Goal: Information Seeking & Learning: Learn about a topic

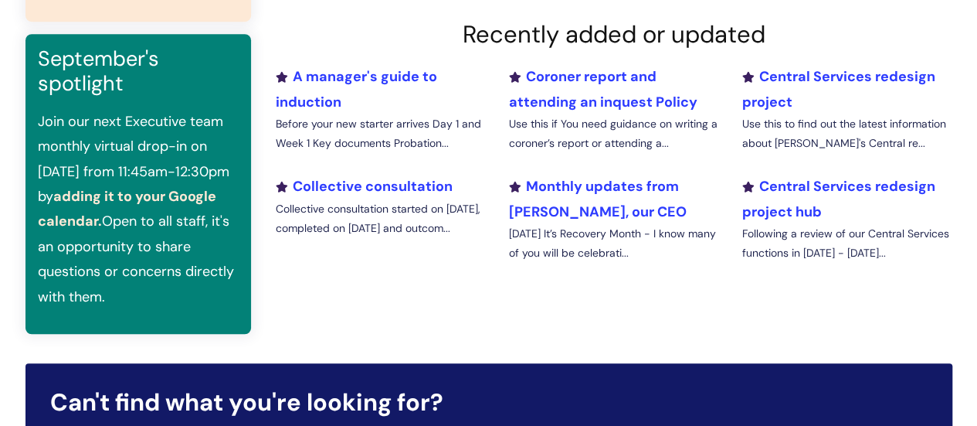
scroll to position [562, 0]
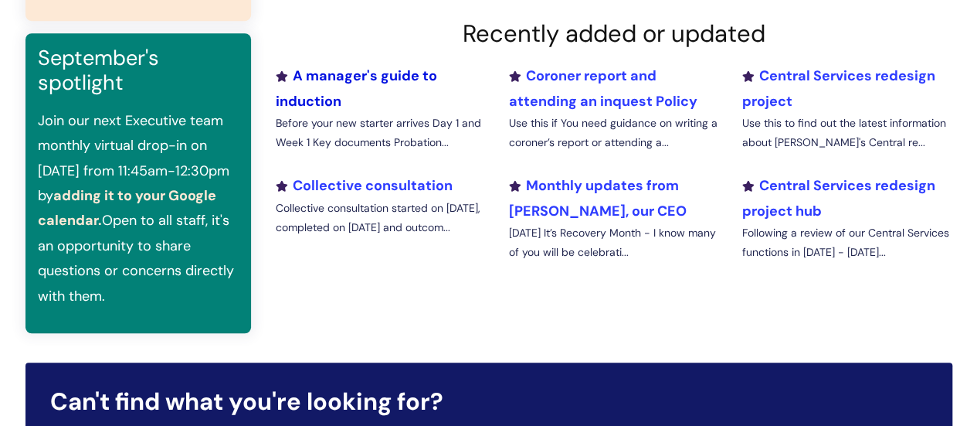
click at [339, 72] on link "A manager's guide to induction" at bounding box center [356, 87] width 161 height 43
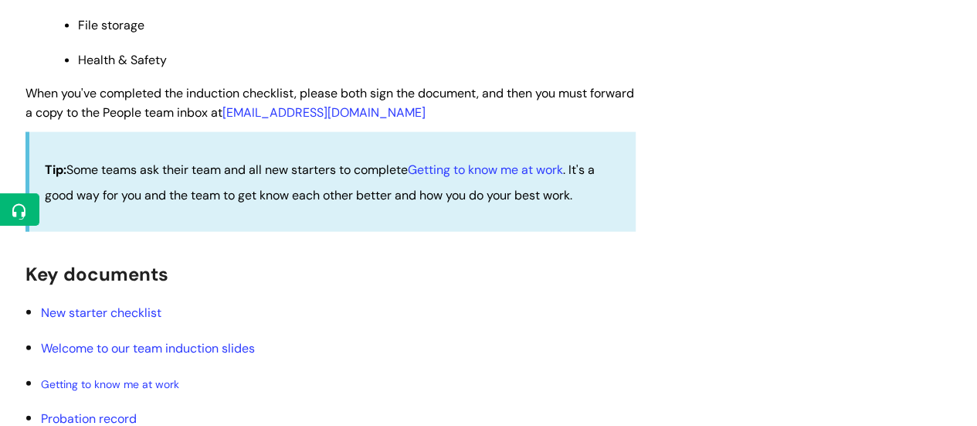
scroll to position [1662, 0]
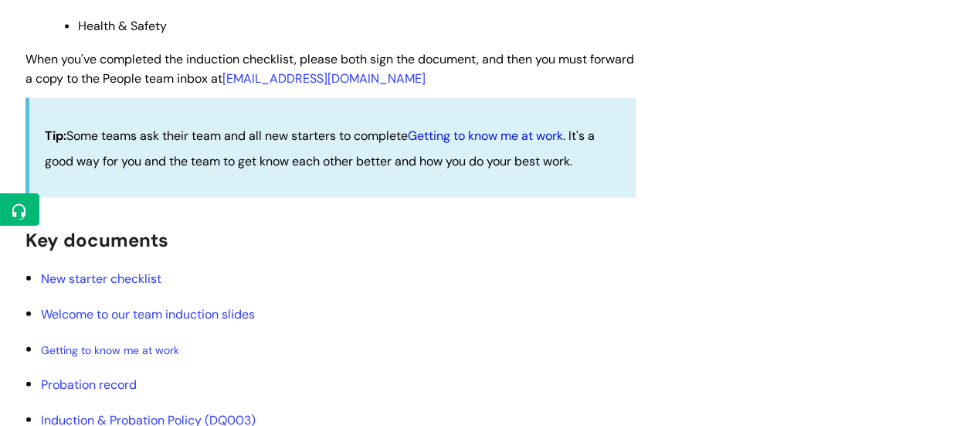
click at [477, 141] on link "Getting to know me at work" at bounding box center [485, 135] width 155 height 16
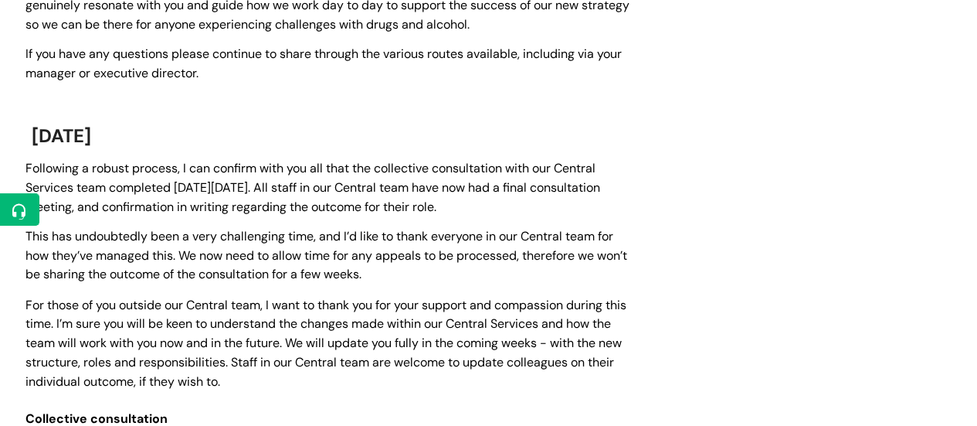
scroll to position [1165, 0]
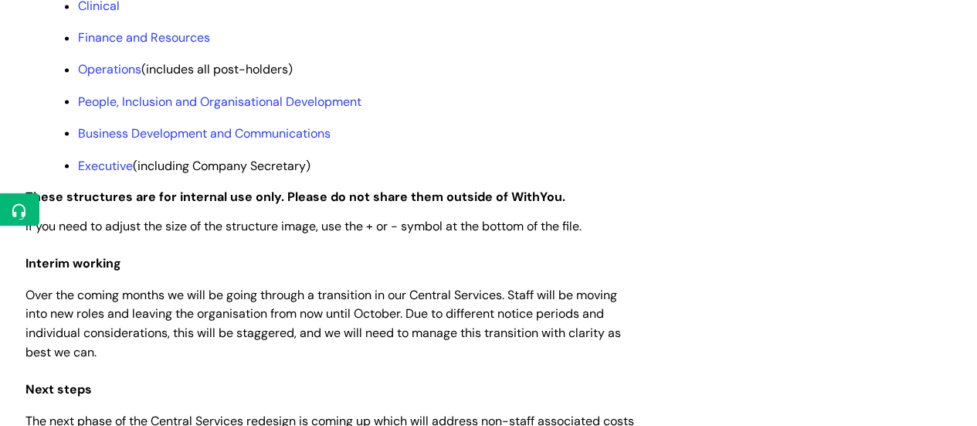
scroll to position [1369, 0]
click at [117, 78] on link "Operations" at bounding box center [109, 70] width 63 height 16
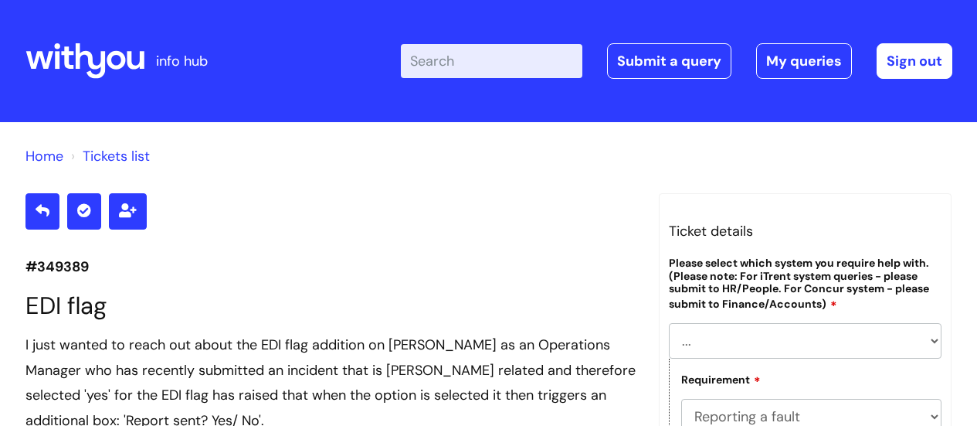
select select "[PERSON_NAME]"
select select "Reporting a fault"
click at [94, 66] on icon at bounding box center [90, 61] width 30 height 36
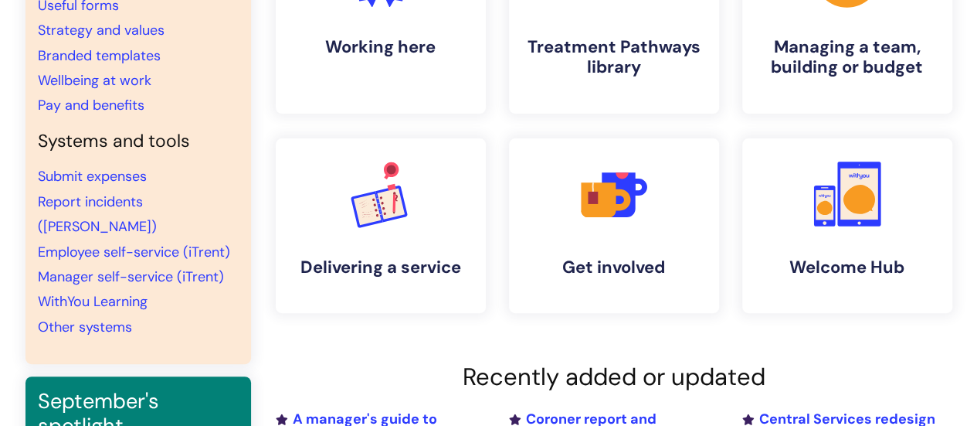
scroll to position [221, 0]
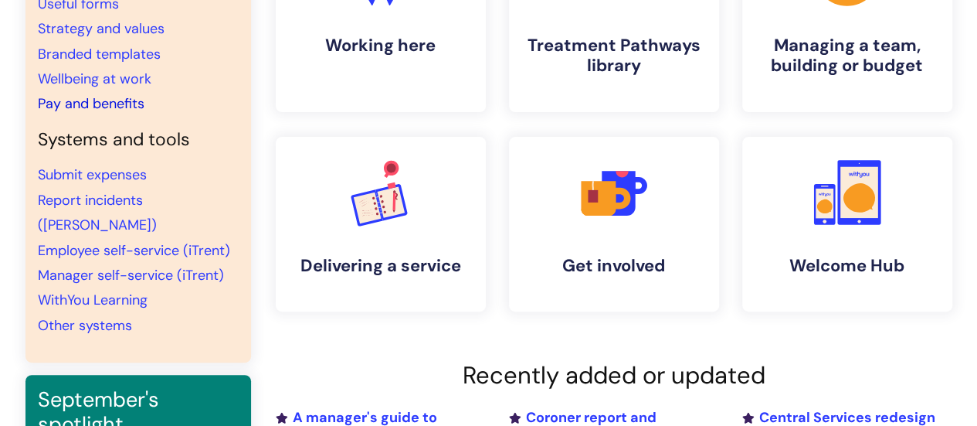
click at [103, 103] on link "Pay and benefits" at bounding box center [91, 103] width 107 height 19
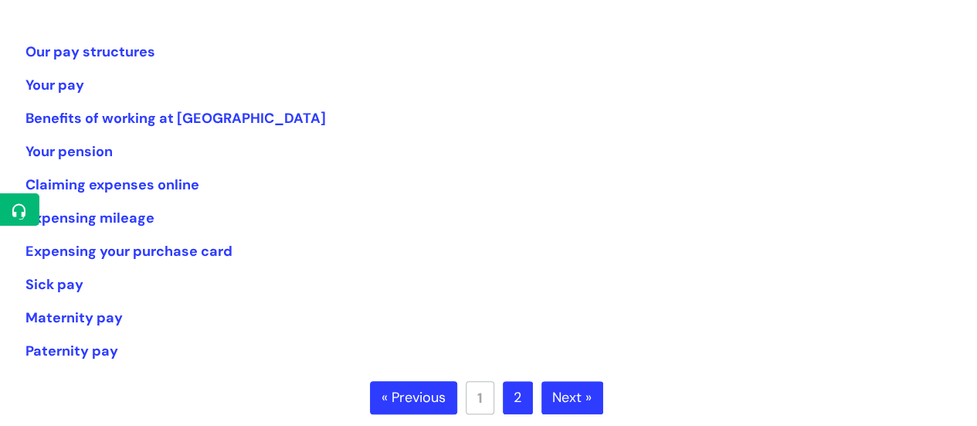
scroll to position [306, 0]
click at [56, 89] on link "Your pay" at bounding box center [54, 85] width 59 height 19
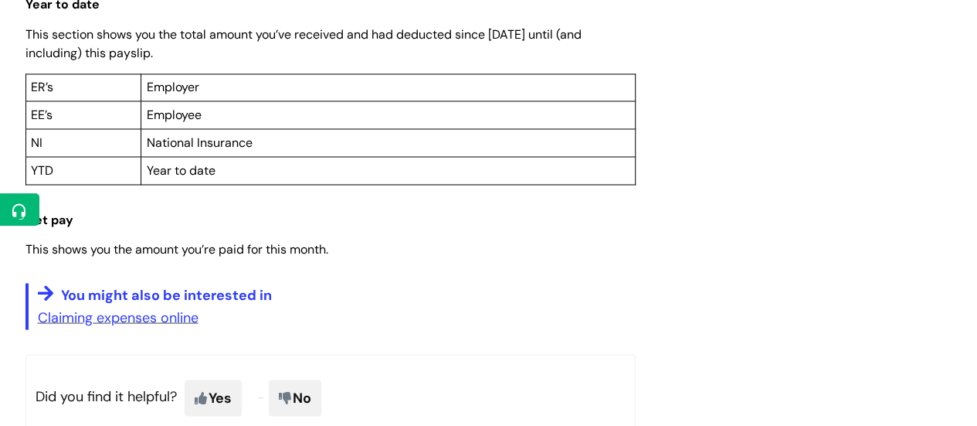
scroll to position [1271, 0]
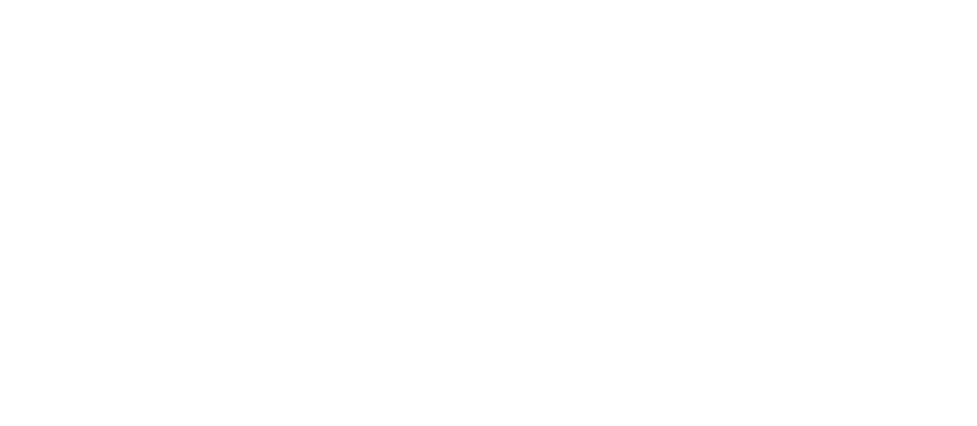
scroll to position [306, 0]
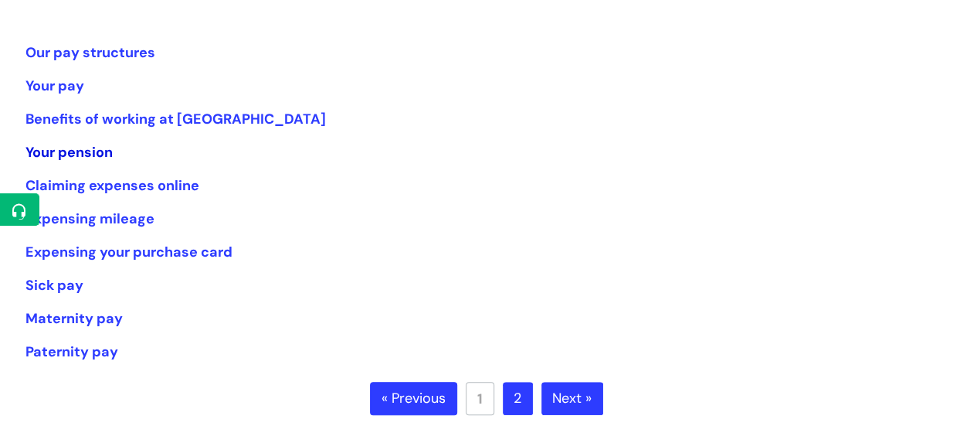
click at [97, 154] on link "Your pension" at bounding box center [68, 152] width 87 height 19
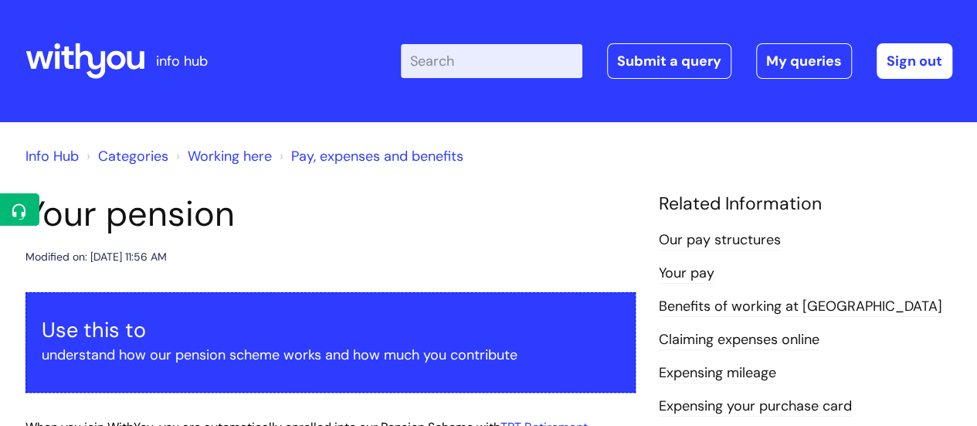
click at [727, 242] on link "Our pay structures" at bounding box center [720, 240] width 122 height 20
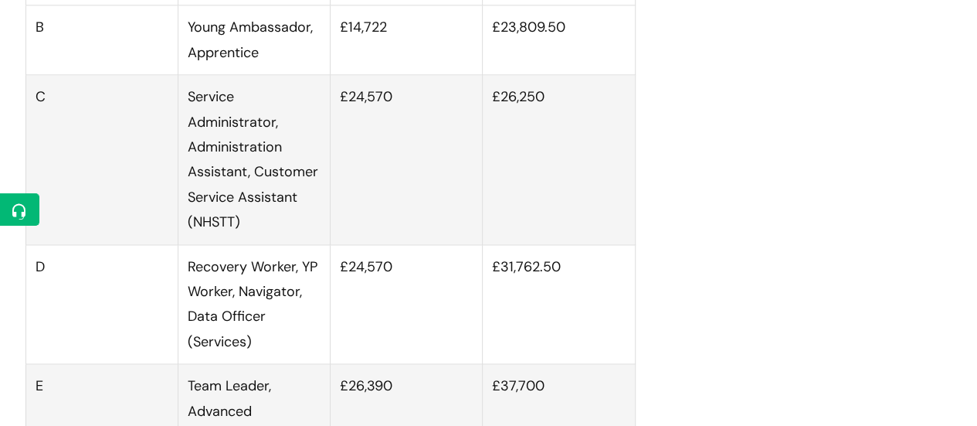
scroll to position [1053, 0]
